Goal: Browse casually: Explore the website without a specific task or goal

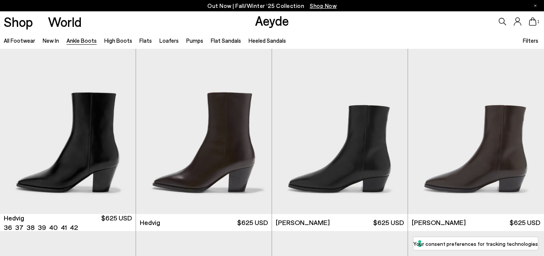
scroll to position [193, 0]
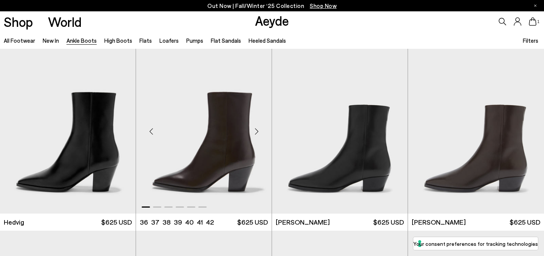
click at [258, 129] on div "Next slide" at bounding box center [256, 131] width 23 height 23
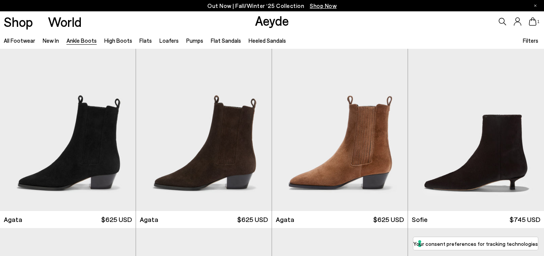
scroll to position [388, 0]
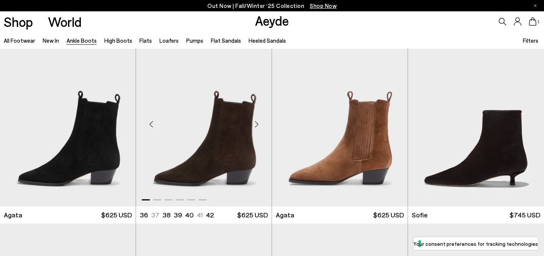
click at [258, 123] on div "Next slide" at bounding box center [256, 124] width 23 height 23
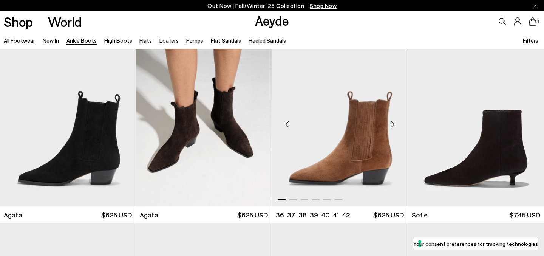
click at [391, 123] on div "Next slide" at bounding box center [392, 124] width 23 height 23
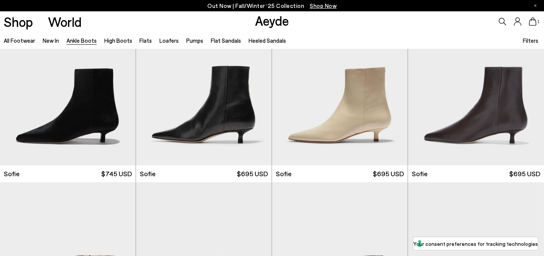
scroll to position [599, 0]
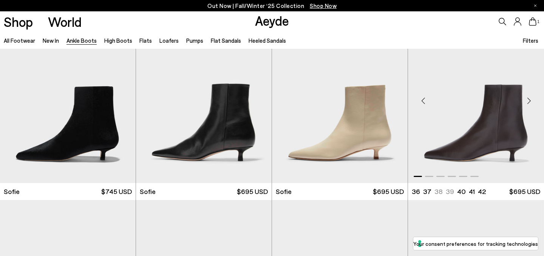
click at [527, 102] on div "Next slide" at bounding box center [529, 100] width 23 height 23
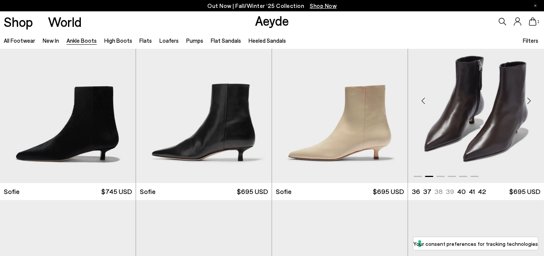
click at [527, 102] on div "Next slide" at bounding box center [529, 100] width 23 height 23
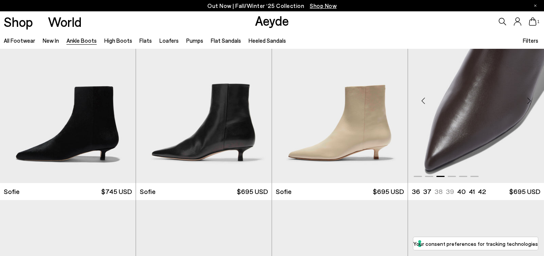
click at [527, 102] on div "Next slide" at bounding box center [529, 100] width 23 height 23
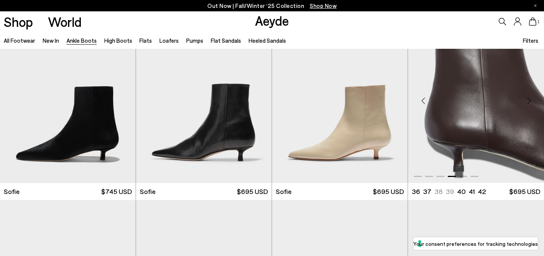
click at [527, 102] on div "Next slide" at bounding box center [529, 100] width 23 height 23
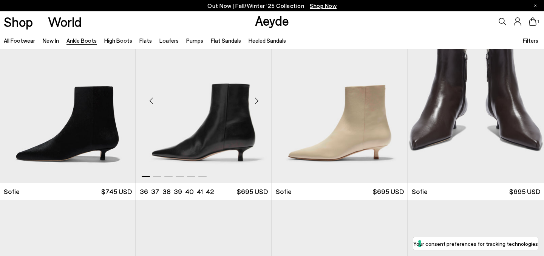
click at [257, 99] on div "Next slide" at bounding box center [256, 100] width 23 height 23
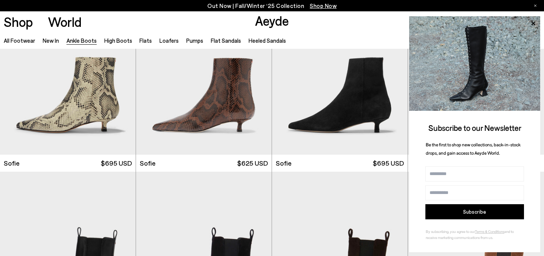
scroll to position [815, 0]
